Goal: Book appointment/travel/reservation

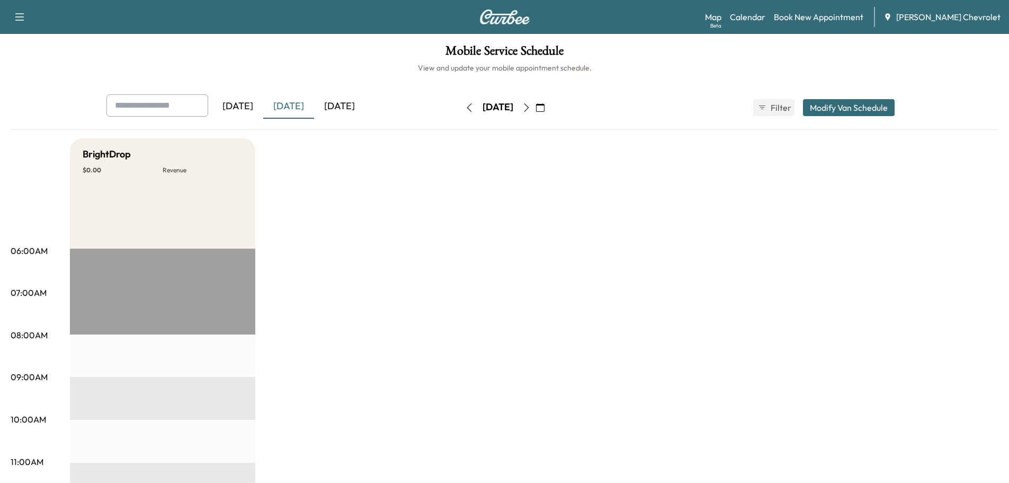
click at [365, 104] on div "[DATE]" at bounding box center [339, 106] width 51 height 24
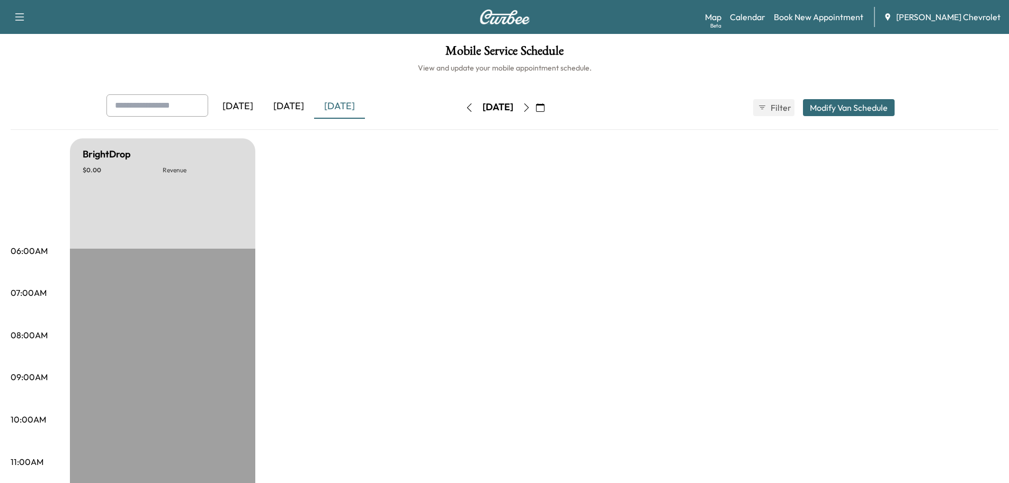
click at [536, 106] on button "button" at bounding box center [527, 107] width 18 height 17
click at [531, 106] on icon "button" at bounding box center [526, 107] width 8 height 8
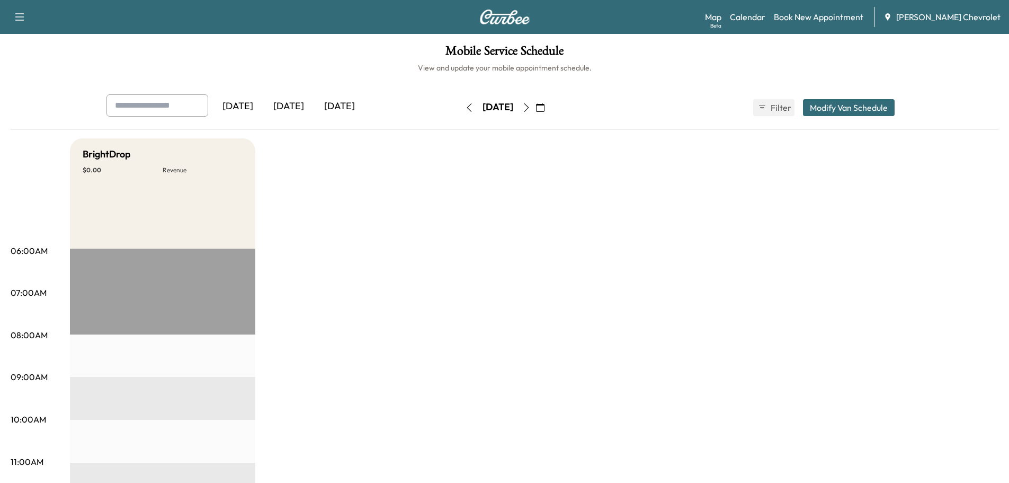
click at [531, 108] on icon "button" at bounding box center [526, 107] width 8 height 8
click at [531, 106] on icon "button" at bounding box center [526, 107] width 8 height 8
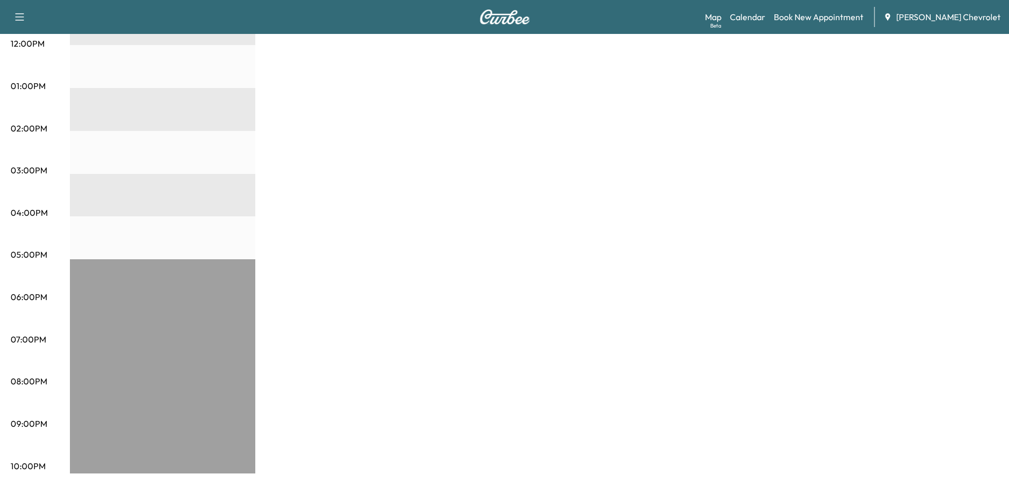
scroll to position [461, 0]
